Goal: Book appointment/travel/reservation

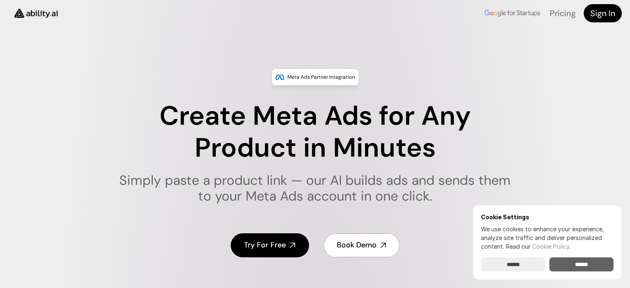
click at [568, 261] on input "******" at bounding box center [581, 264] width 64 height 14
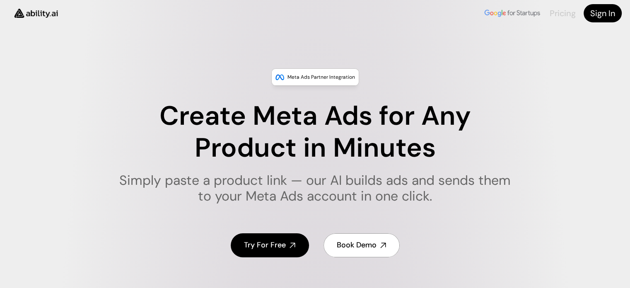
click at [561, 12] on link "Pricing" at bounding box center [562, 13] width 26 height 11
click at [34, 15] on img at bounding box center [35, 12] width 55 height 21
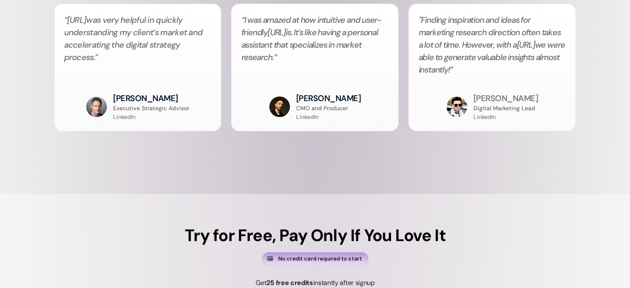
scroll to position [2096, 0]
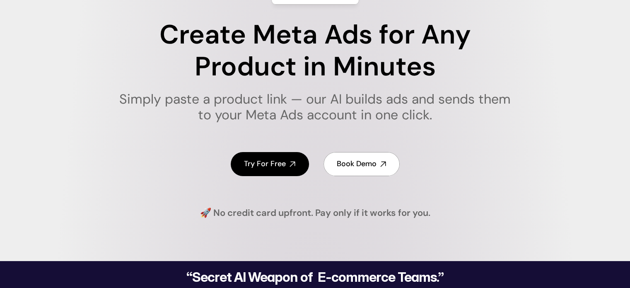
scroll to position [83, 0]
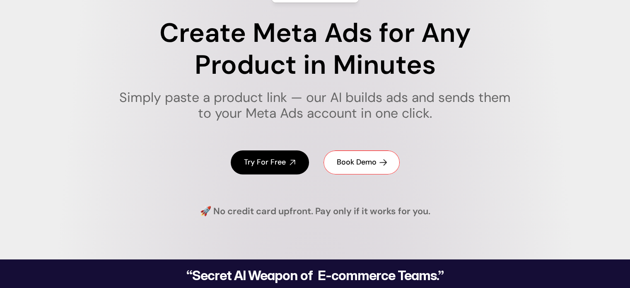
click at [377, 160] on link "Book Demo" at bounding box center [361, 162] width 76 height 24
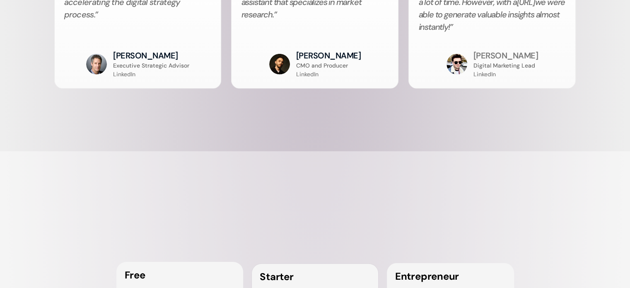
scroll to position [2153, 0]
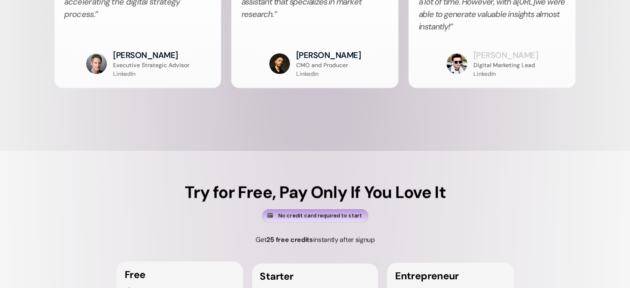
click at [500, 51] on link "[PERSON_NAME]" at bounding box center [505, 55] width 65 height 11
click at [354, 59] on h3 "[PERSON_NAME]" at bounding box center [328, 55] width 65 height 12
click at [325, 54] on h3 "[PERSON_NAME]" at bounding box center [328, 55] width 65 height 12
click at [320, 66] on p "CMO and Producer" at bounding box center [322, 65] width 52 height 9
click at [308, 72] on link "LinkedIn" at bounding box center [307, 73] width 22 height 7
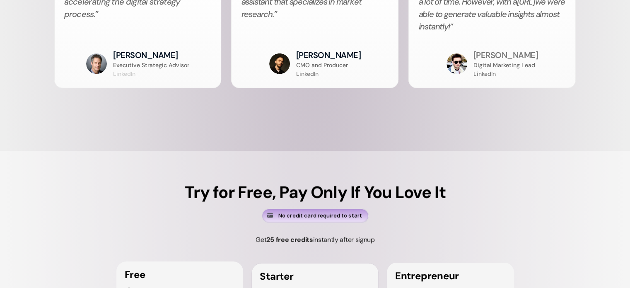
click at [126, 74] on link "LinkedIn" at bounding box center [124, 73] width 22 height 7
